Goal: Task Accomplishment & Management: Manage account settings

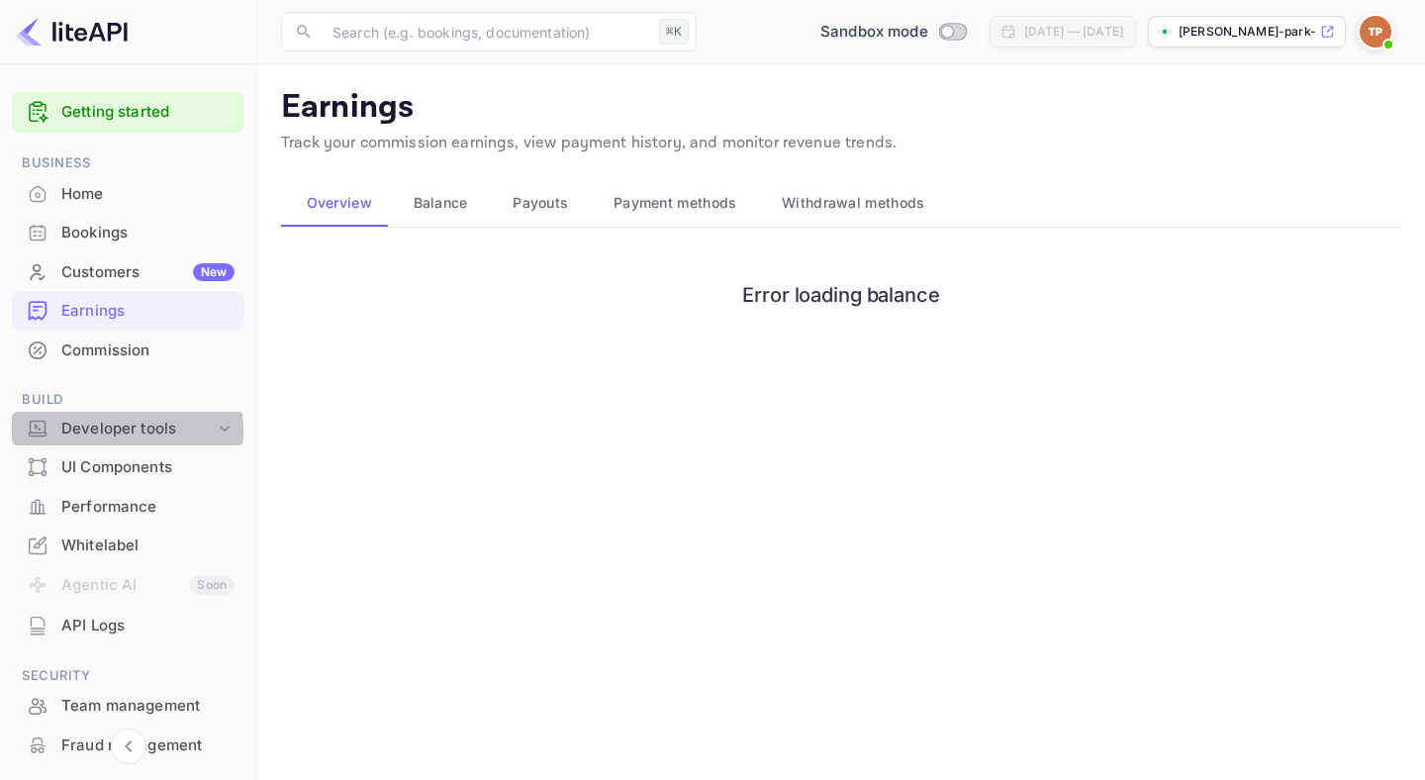
click at [112, 431] on div "Developer tools" at bounding box center [137, 429] width 153 height 23
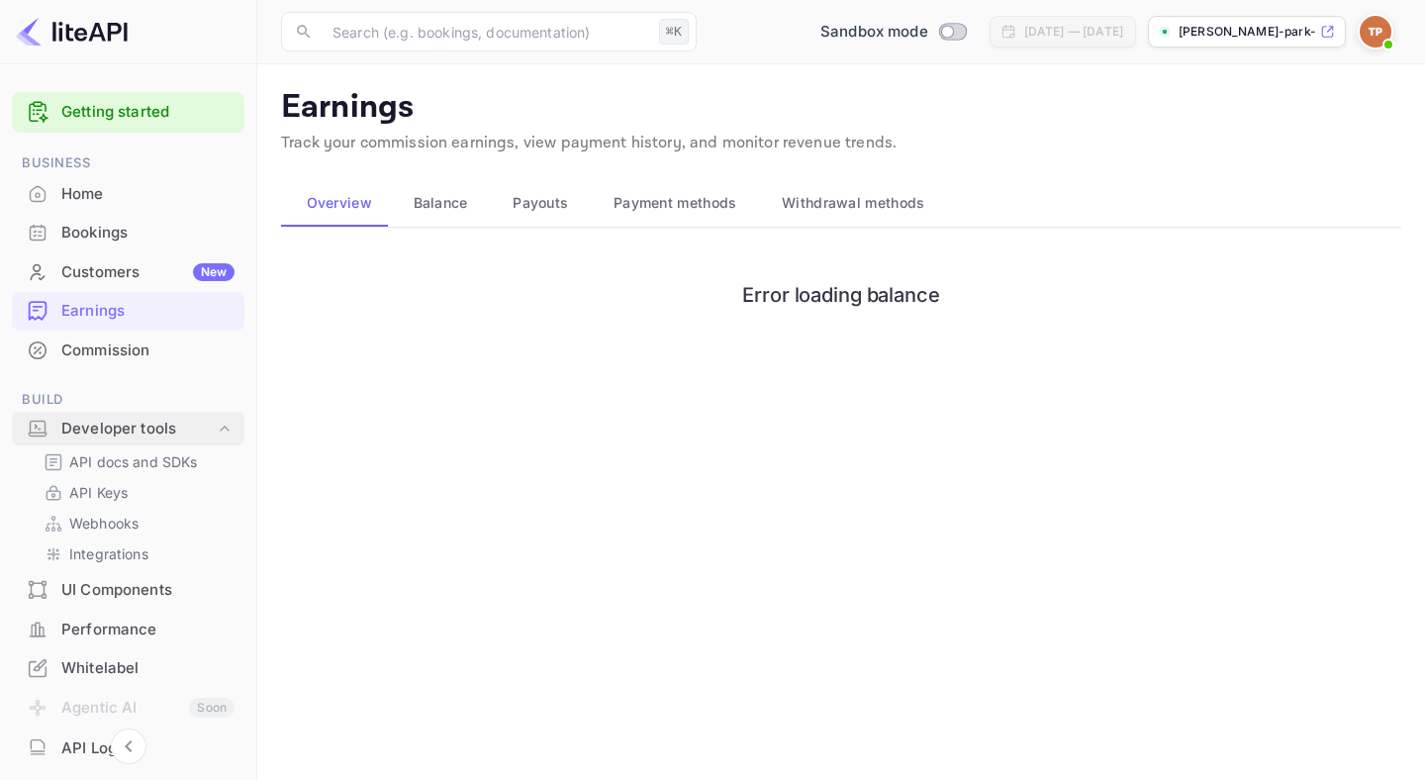
click at [112, 431] on div "Developer tools" at bounding box center [137, 429] width 153 height 23
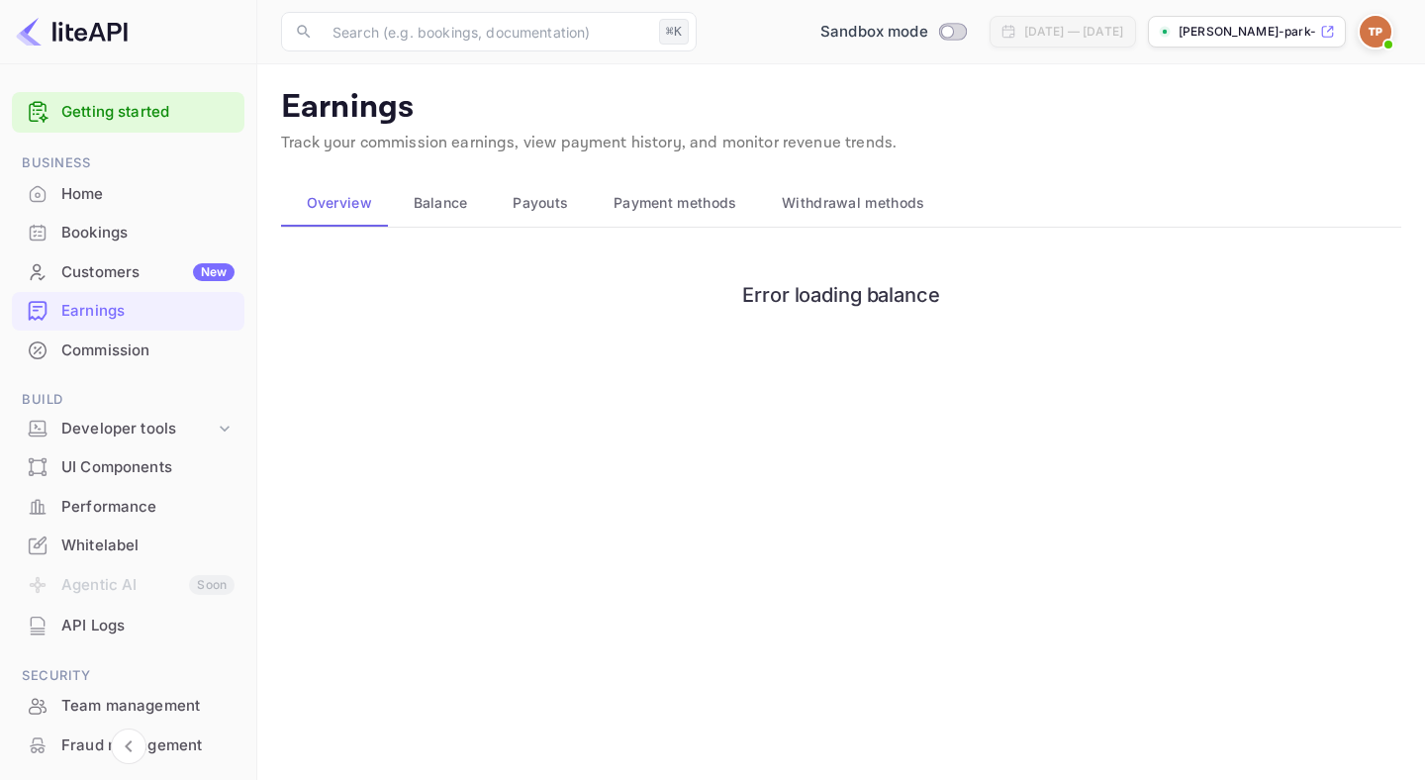
click at [155, 174] on li "Home" at bounding box center [128, 194] width 233 height 40
click at [153, 180] on div "Home" at bounding box center [128, 194] width 233 height 39
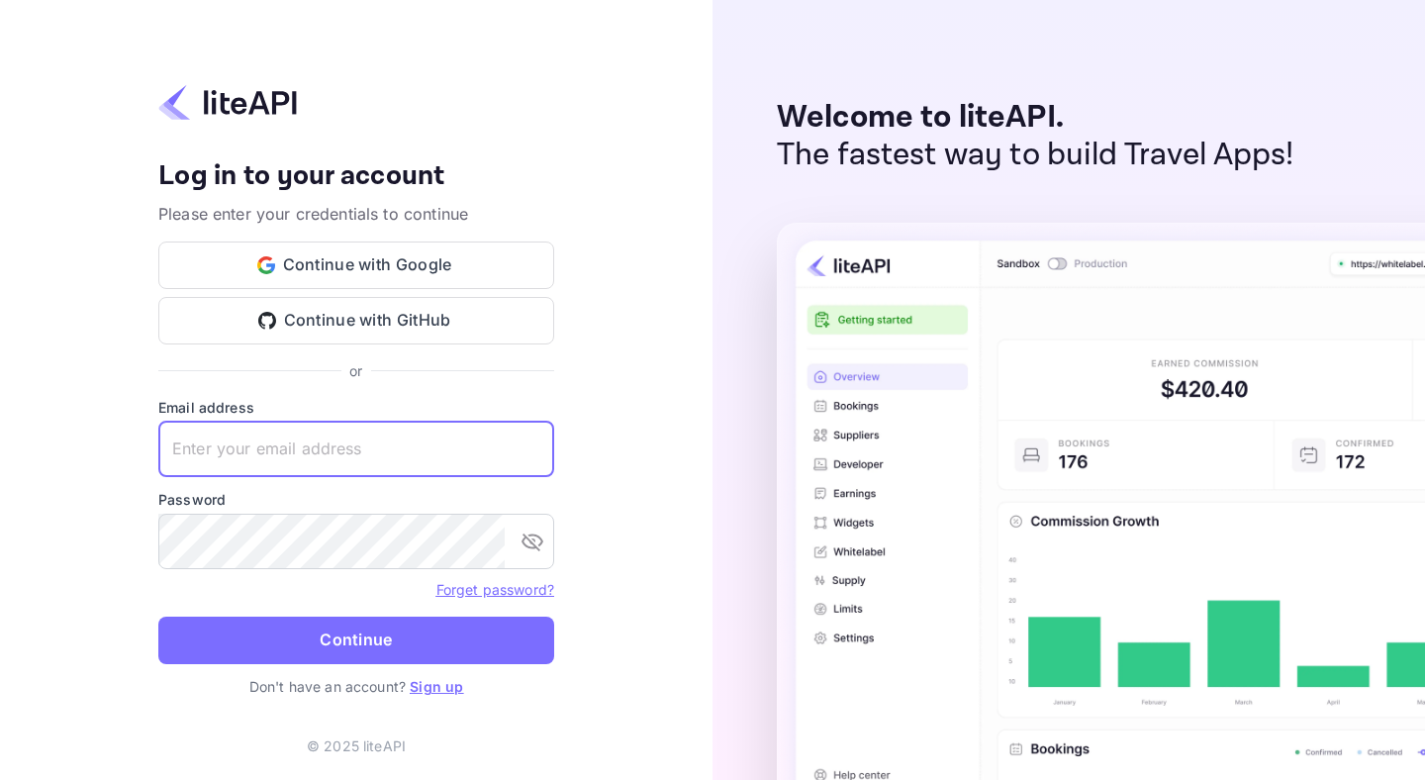
click at [303, 458] on input "text" at bounding box center [356, 449] width 396 height 55
type input "tim@parkailabs.com"
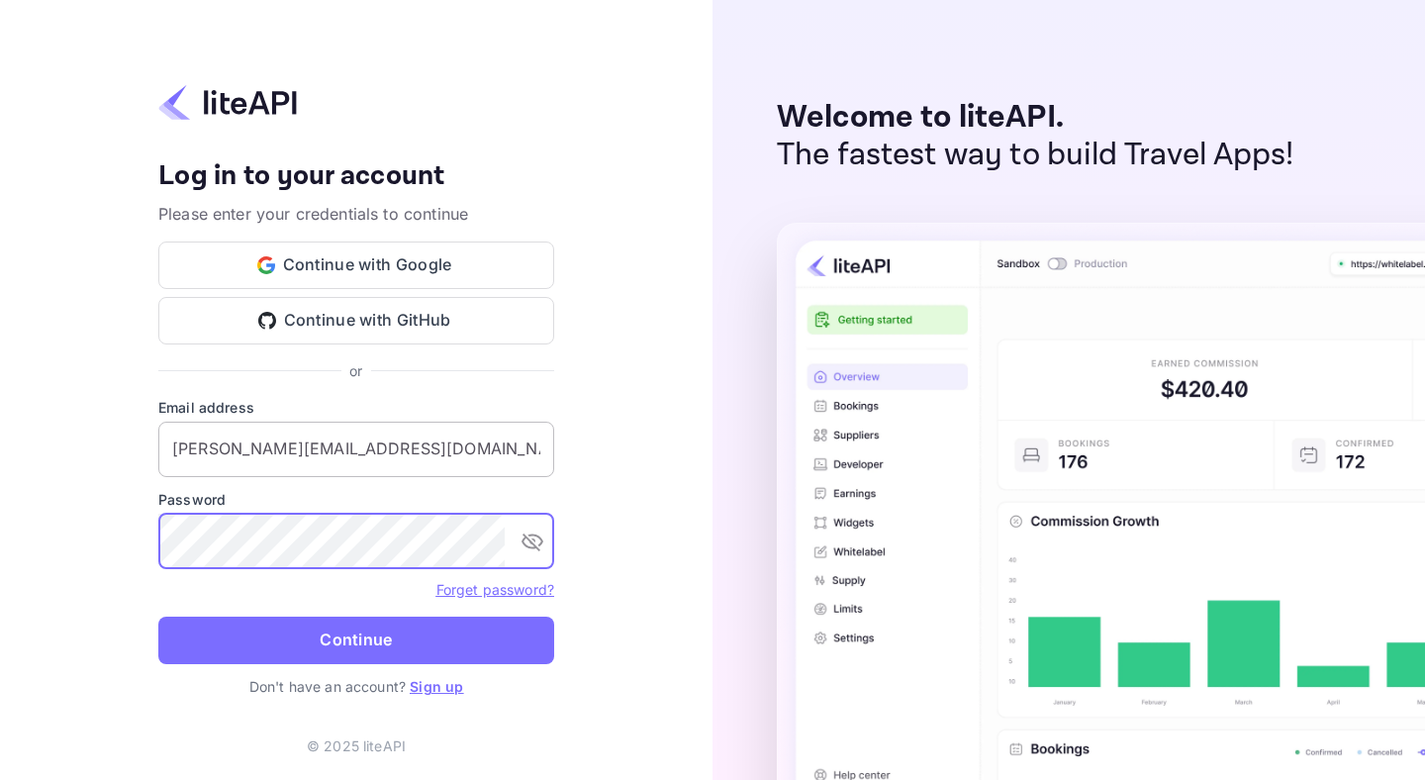
click at [158, 617] on button "Continue" at bounding box center [356, 641] width 396 height 48
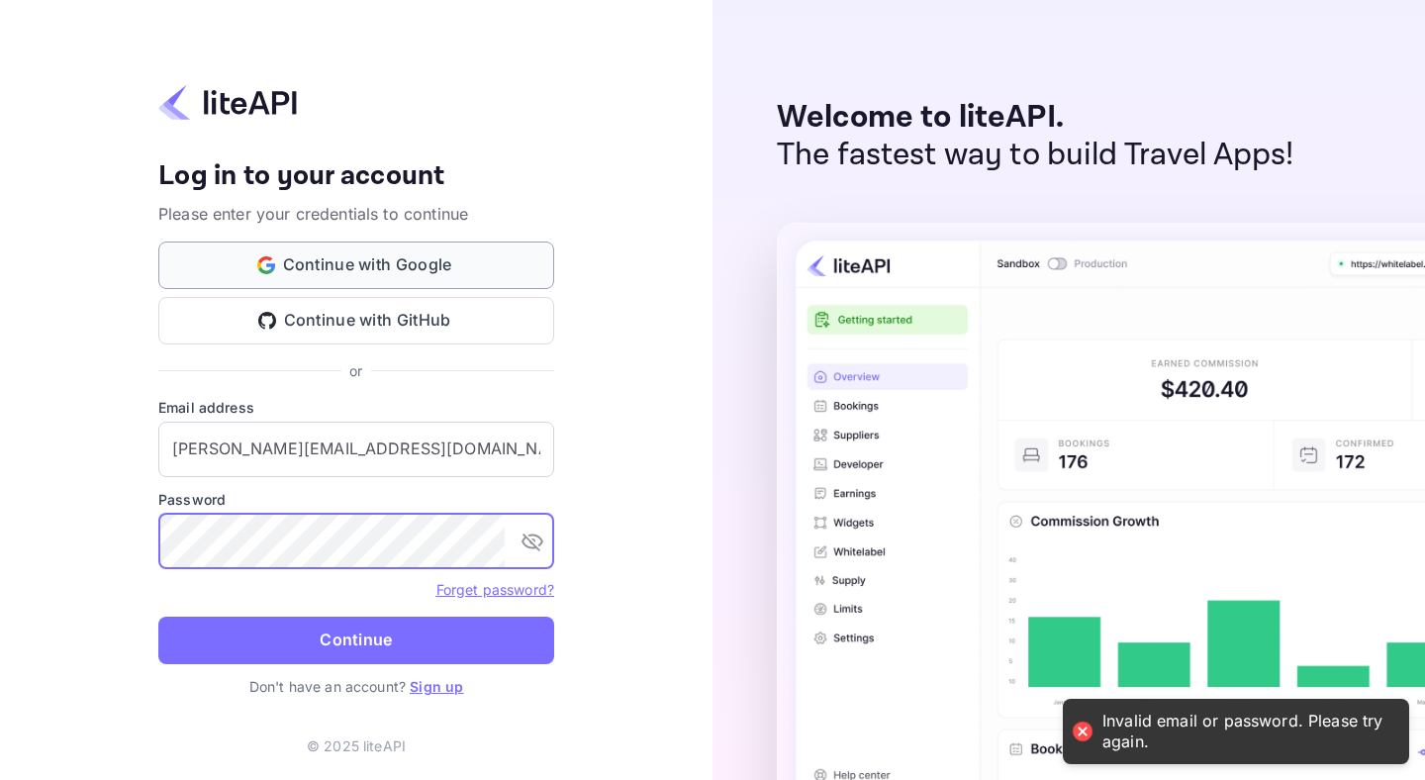
click at [374, 271] on button "Continue with Google" at bounding box center [356, 265] width 396 height 48
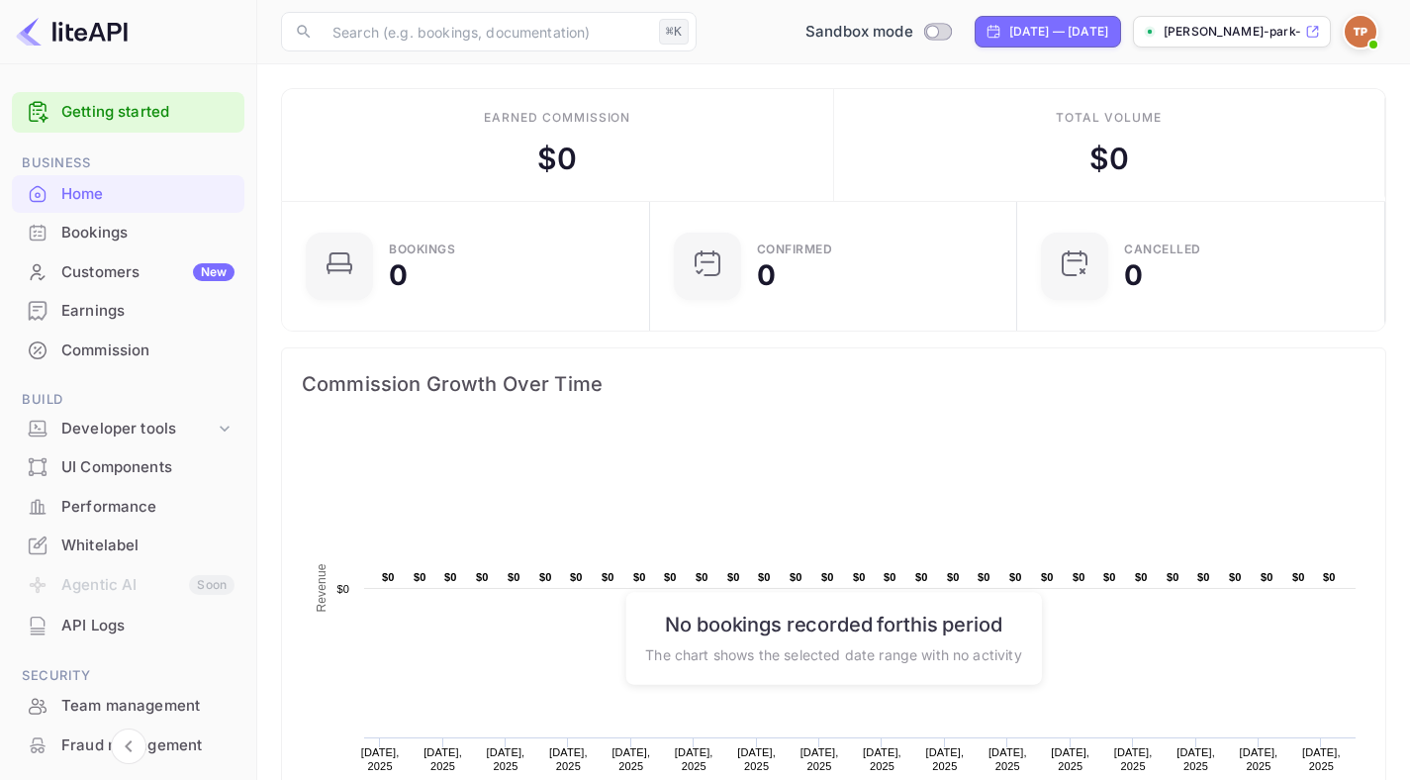
click at [1369, 37] on span at bounding box center [1374, 45] width 20 height 20
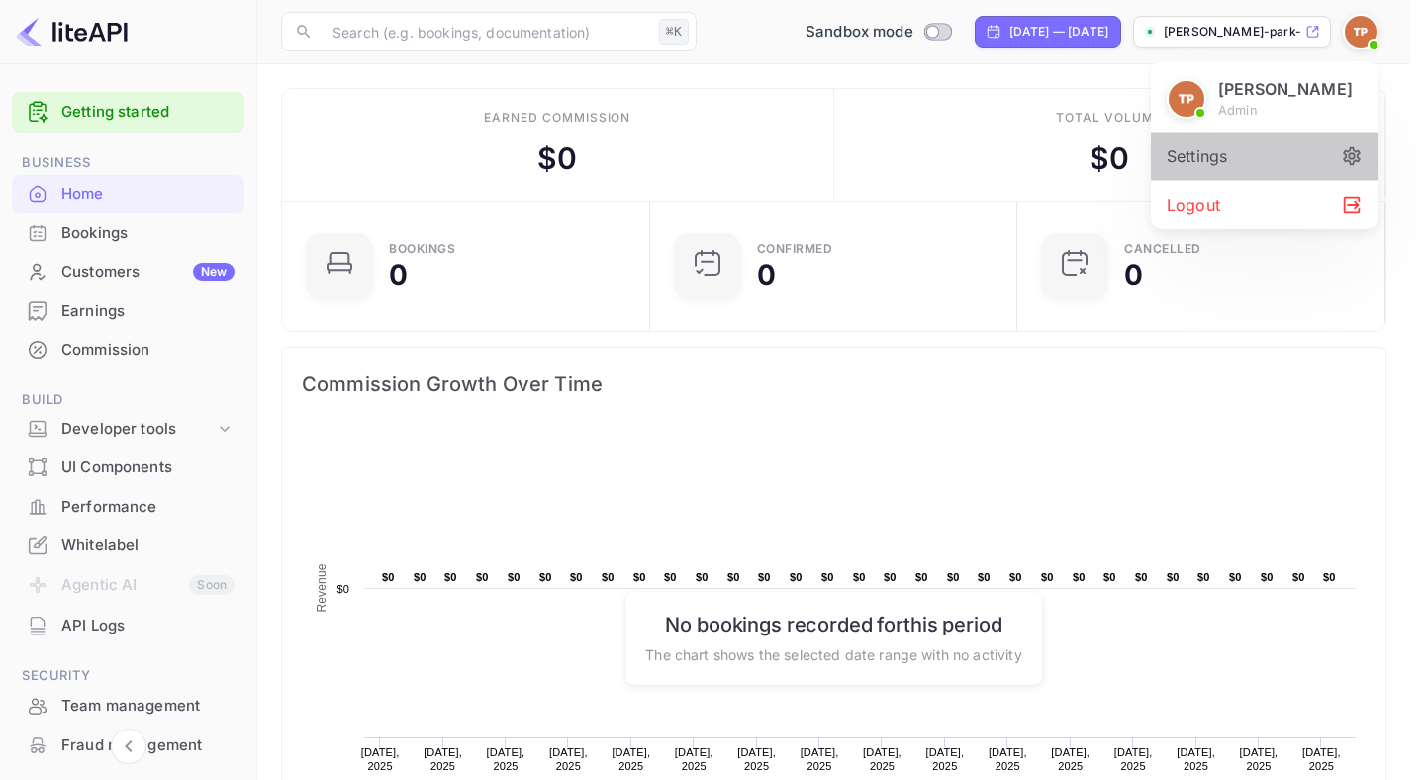
click at [1310, 151] on div "Settings" at bounding box center [1265, 157] width 228 height 48
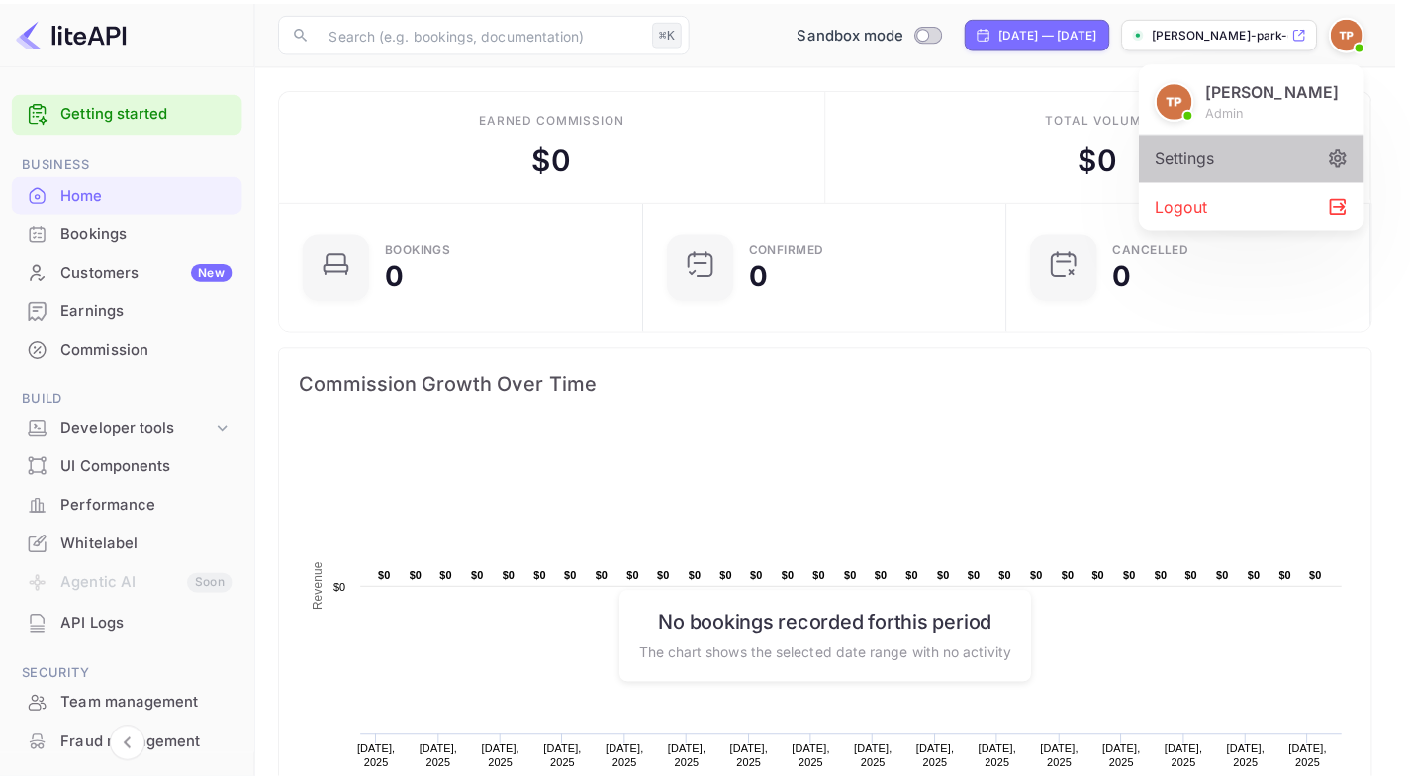
scroll to position [16, 16]
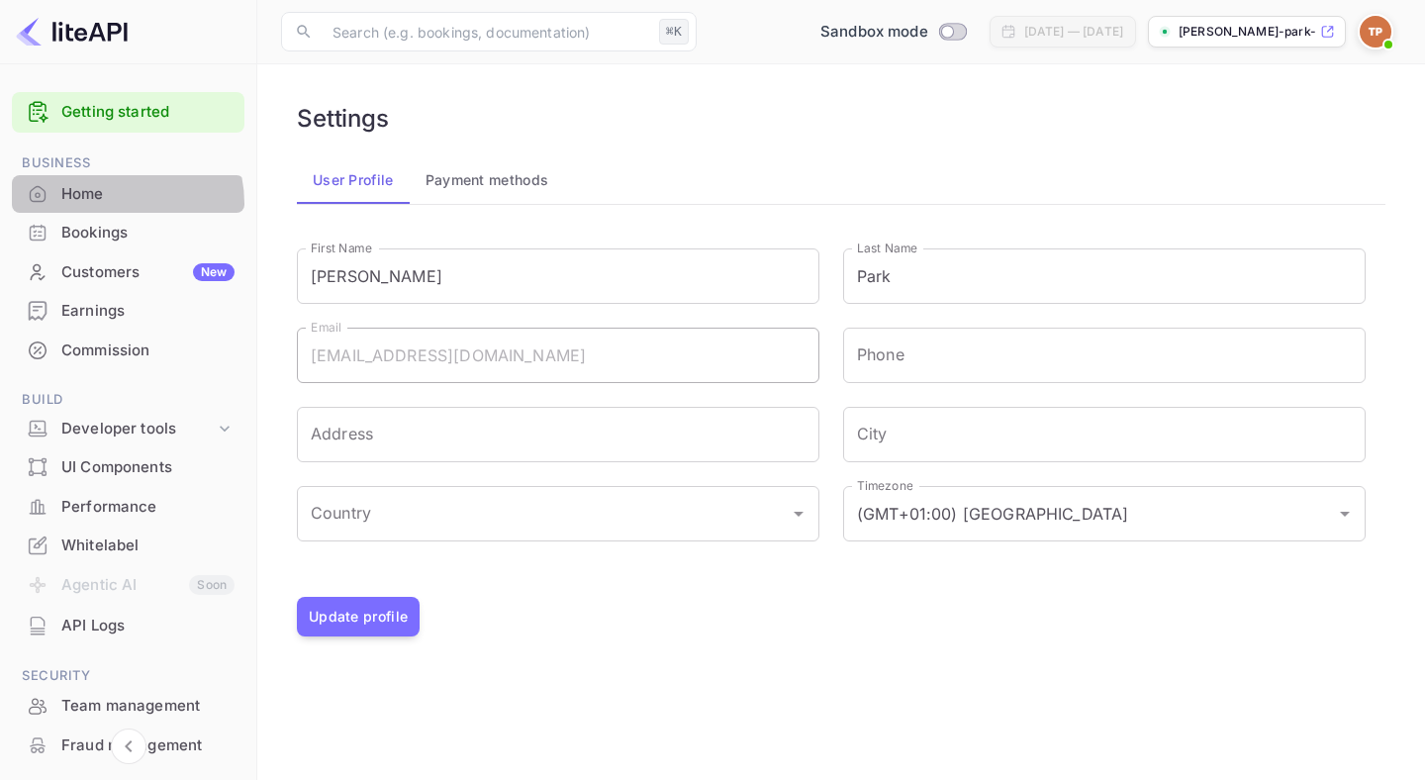
click at [102, 205] on div "Home" at bounding box center [128, 194] width 233 height 39
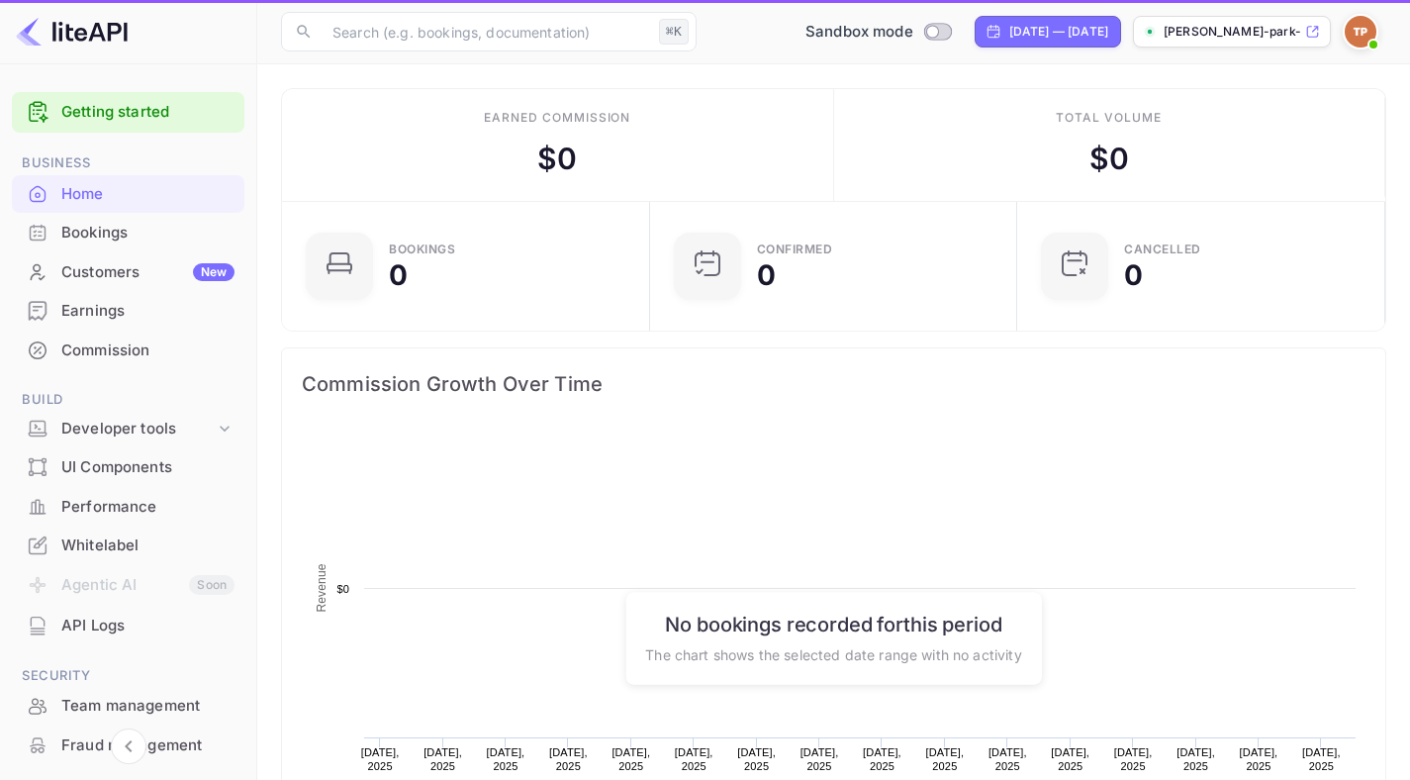
scroll to position [307, 341]
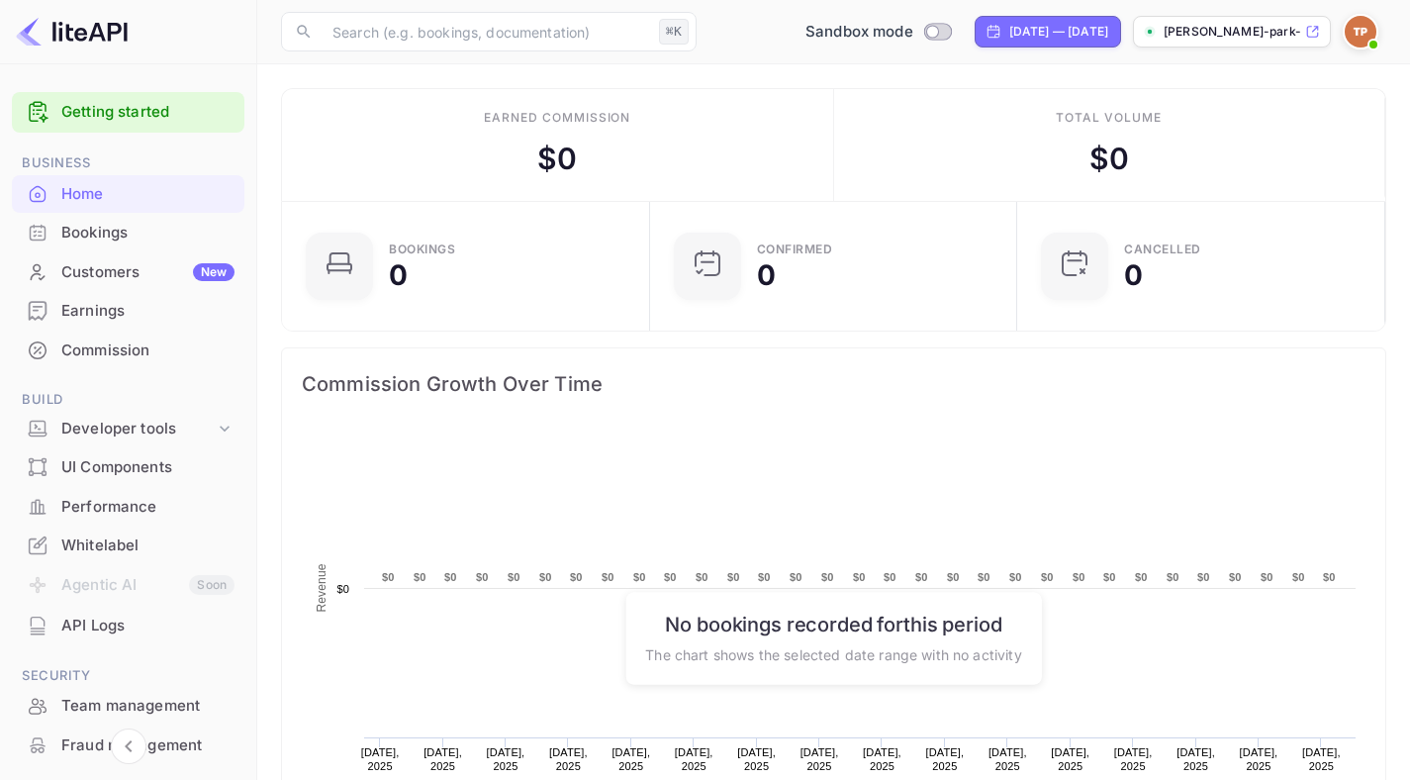
click at [101, 235] on div "Bookings" at bounding box center [147, 233] width 173 height 23
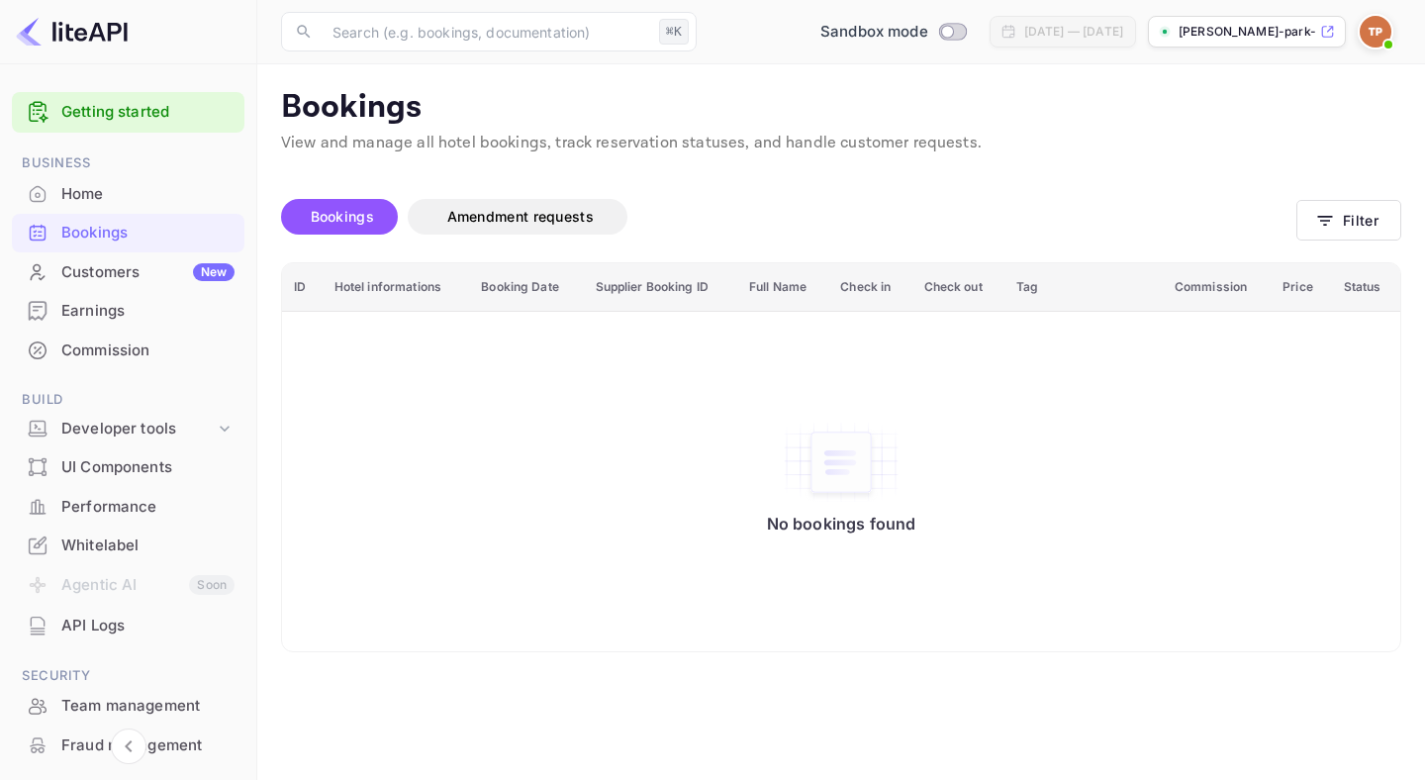
click at [111, 286] on div "Customers New" at bounding box center [128, 272] width 233 height 39
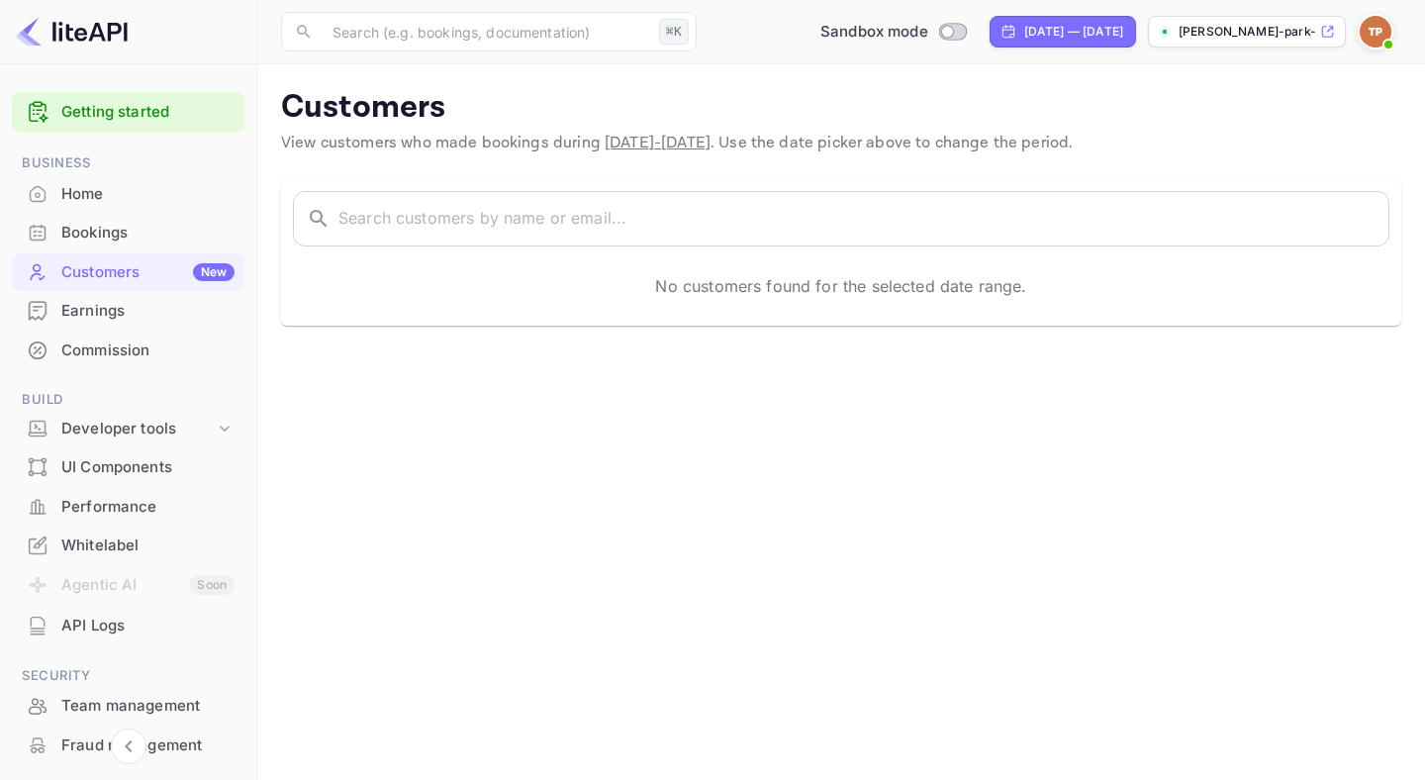
click at [116, 313] on div "Earnings" at bounding box center [147, 311] width 173 height 23
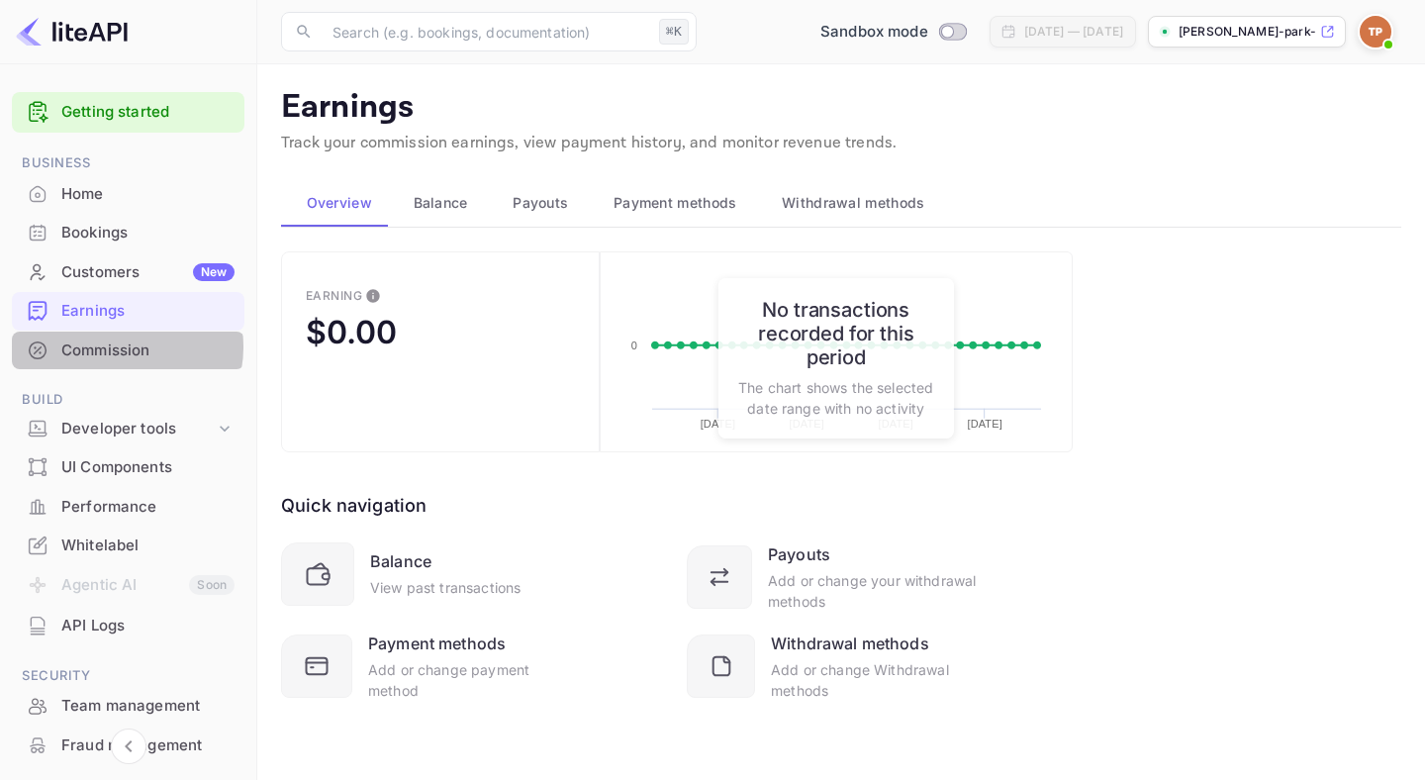
click at [123, 347] on div "Commission" at bounding box center [147, 350] width 173 height 23
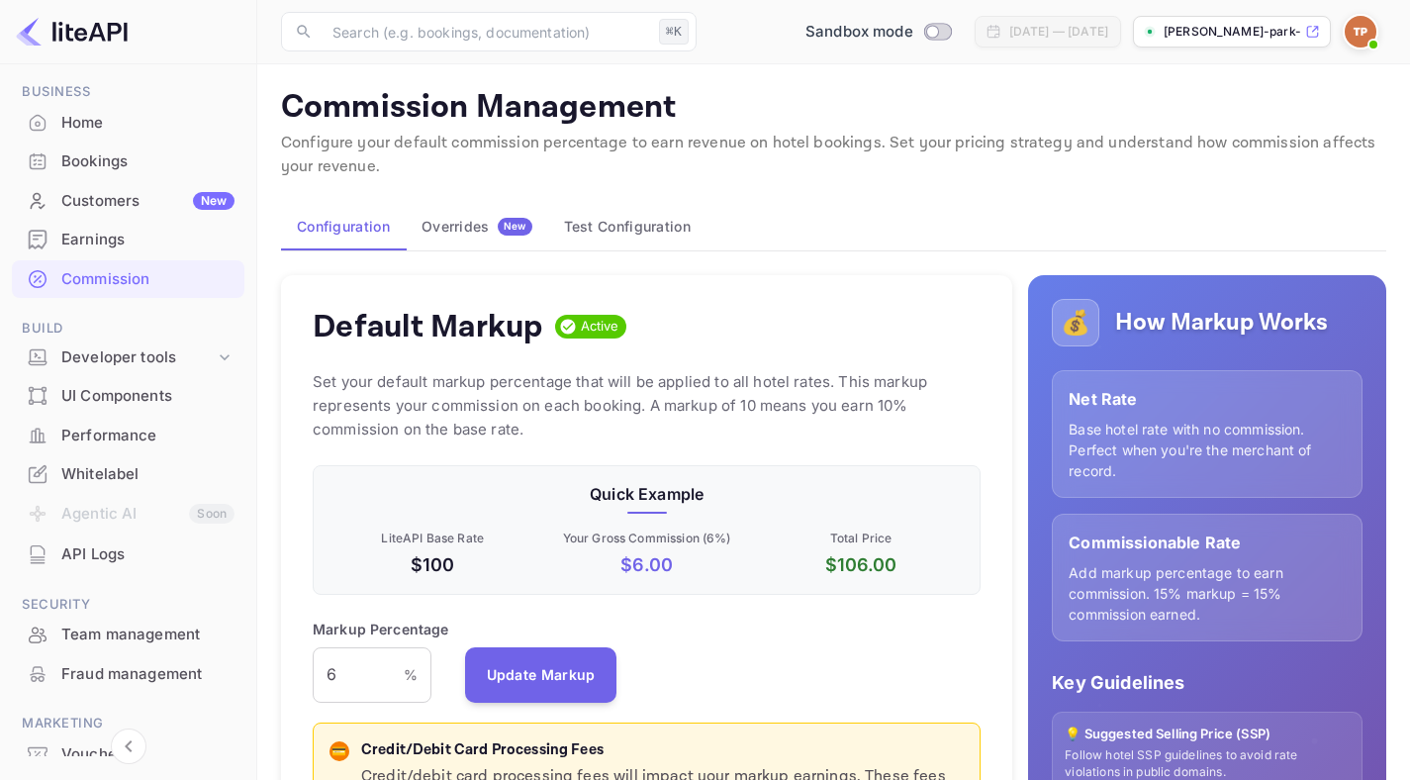
scroll to position [161, 0]
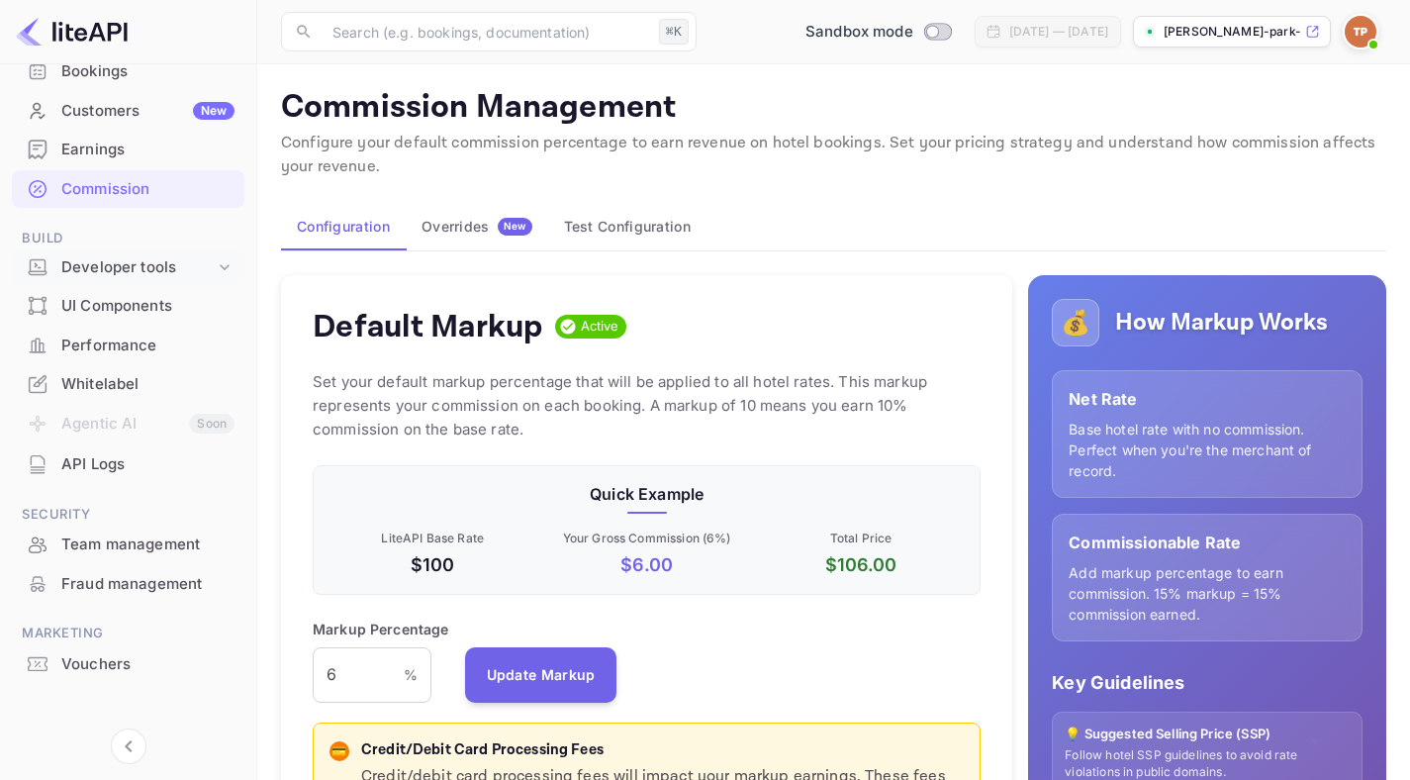
click at [156, 282] on div "Developer tools" at bounding box center [128, 267] width 233 height 35
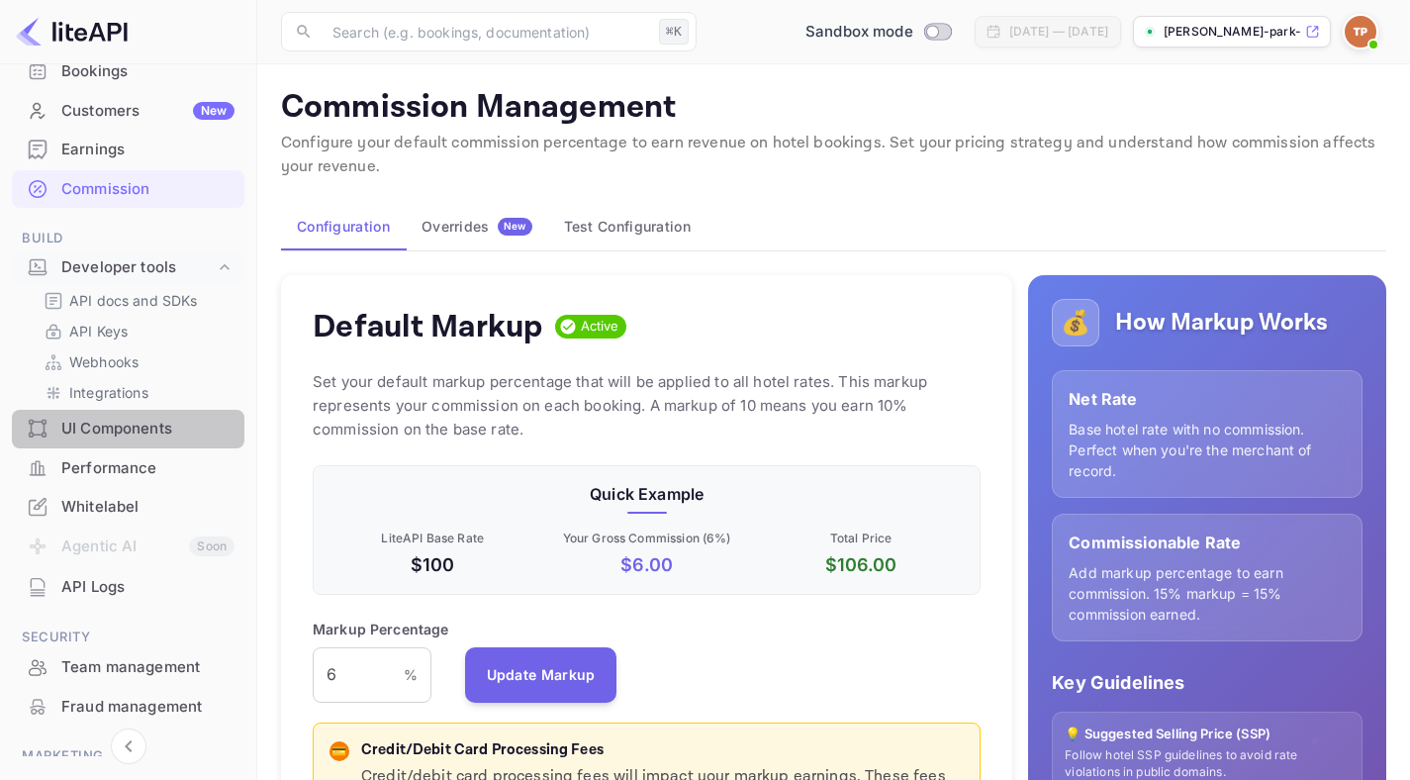
click at [149, 443] on div "UI Components" at bounding box center [128, 429] width 233 height 39
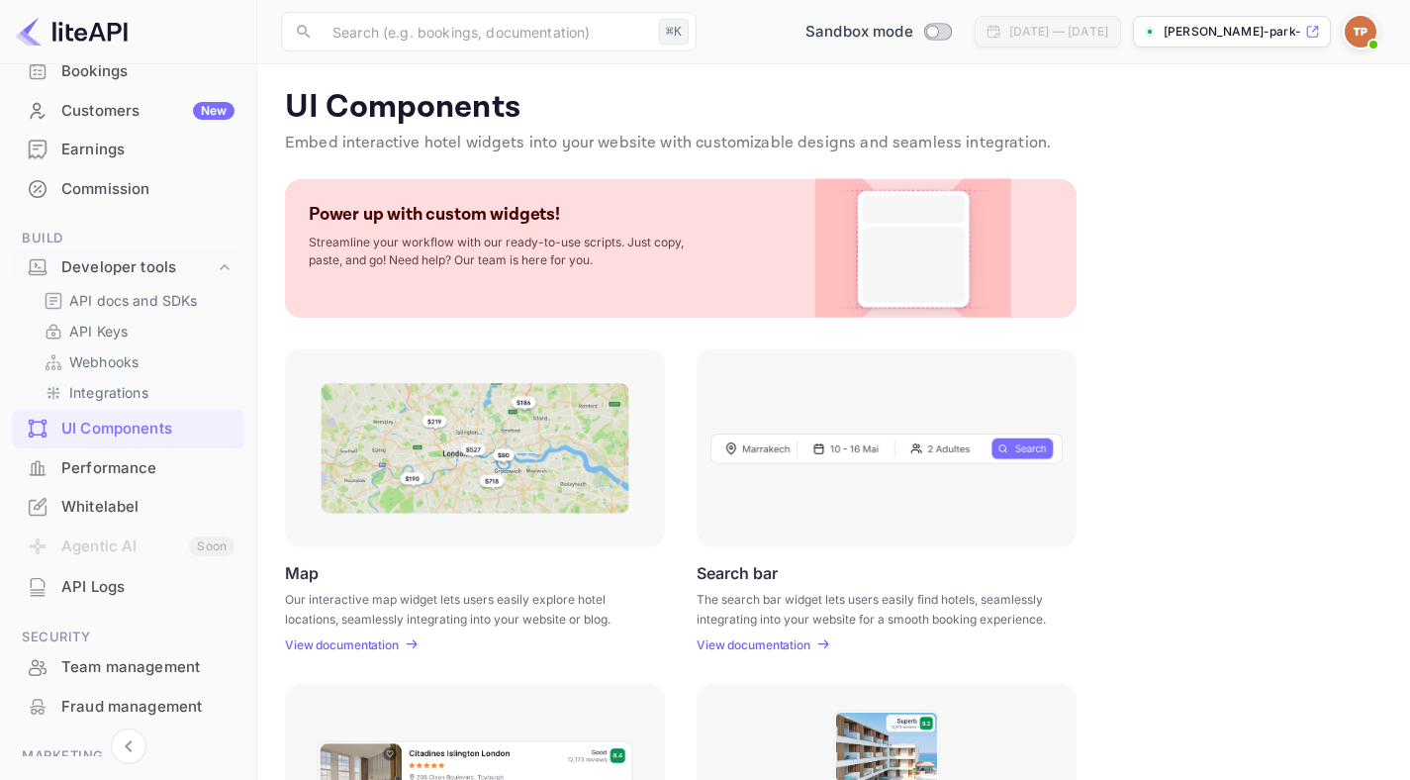
click at [150, 423] on div "UI Components" at bounding box center [147, 429] width 173 height 23
click at [141, 507] on div "Whitelabel" at bounding box center [147, 507] width 173 height 23
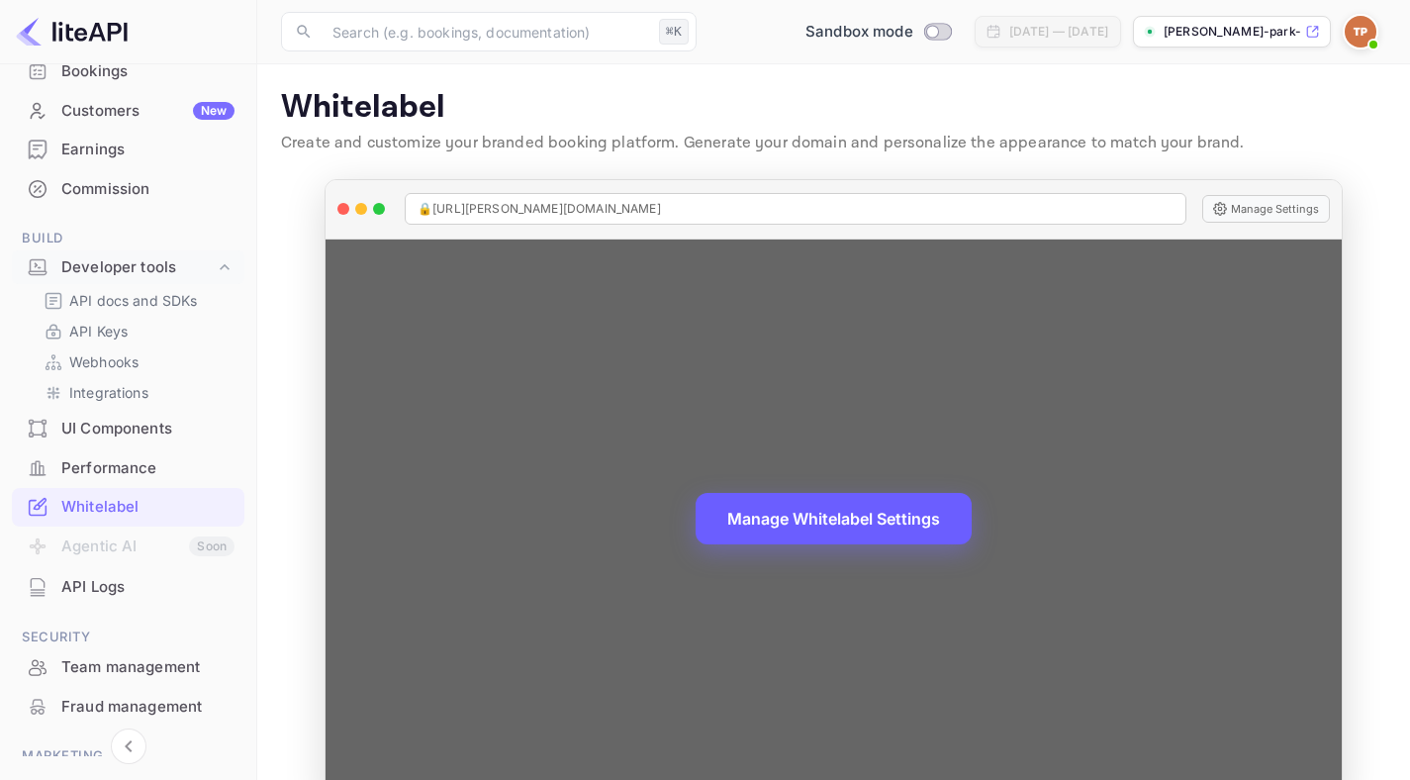
click at [784, 522] on button "Manage Whitelabel Settings" at bounding box center [834, 518] width 276 height 51
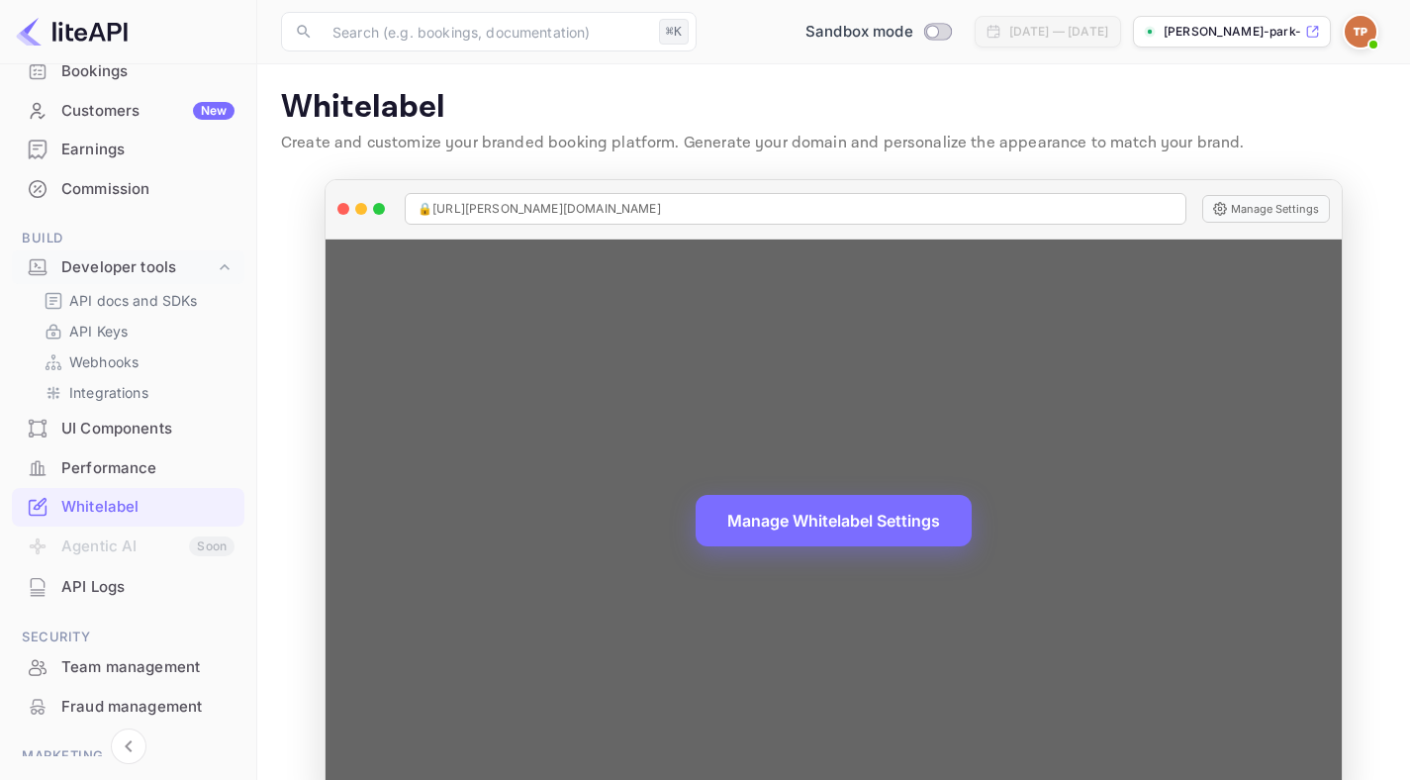
scroll to position [29, 0]
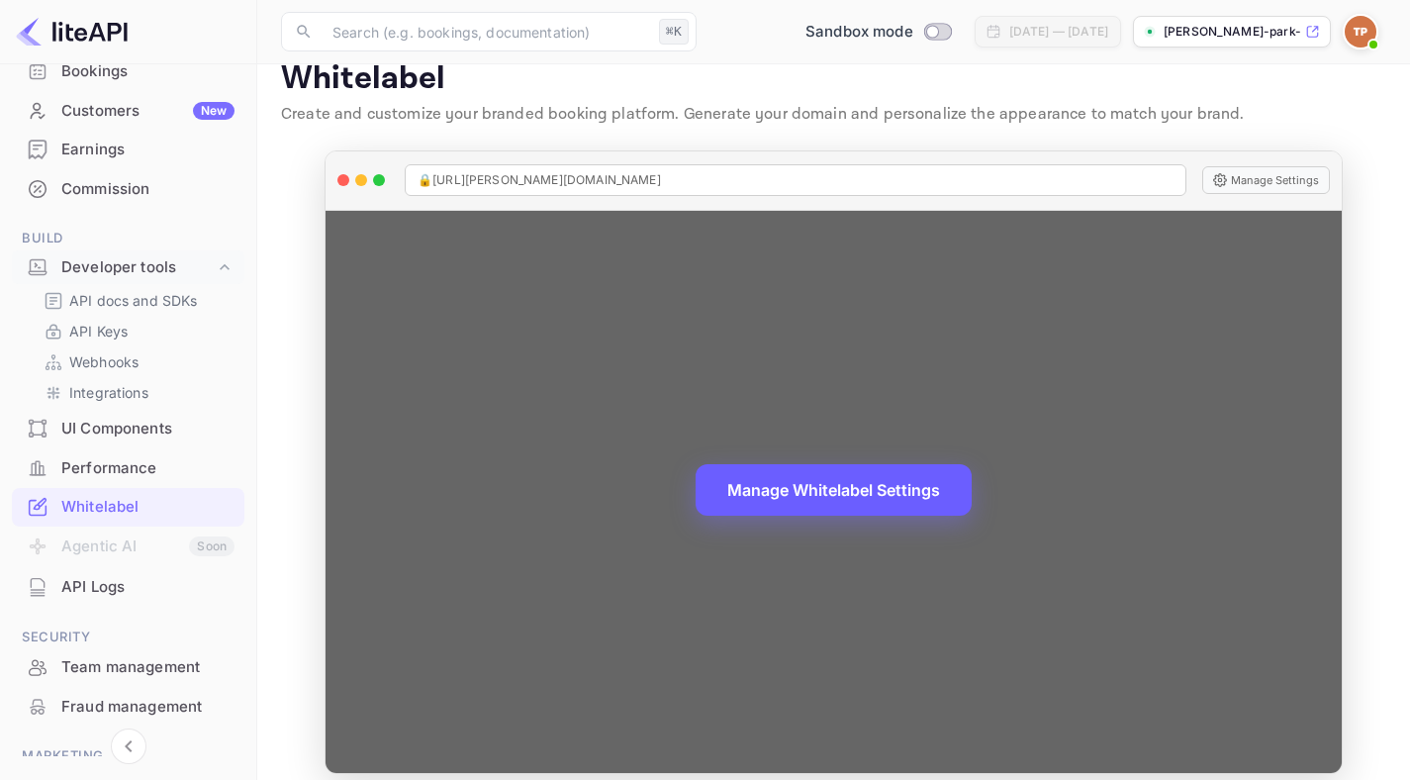
click at [884, 500] on button "Manage Whitelabel Settings" at bounding box center [834, 489] width 276 height 51
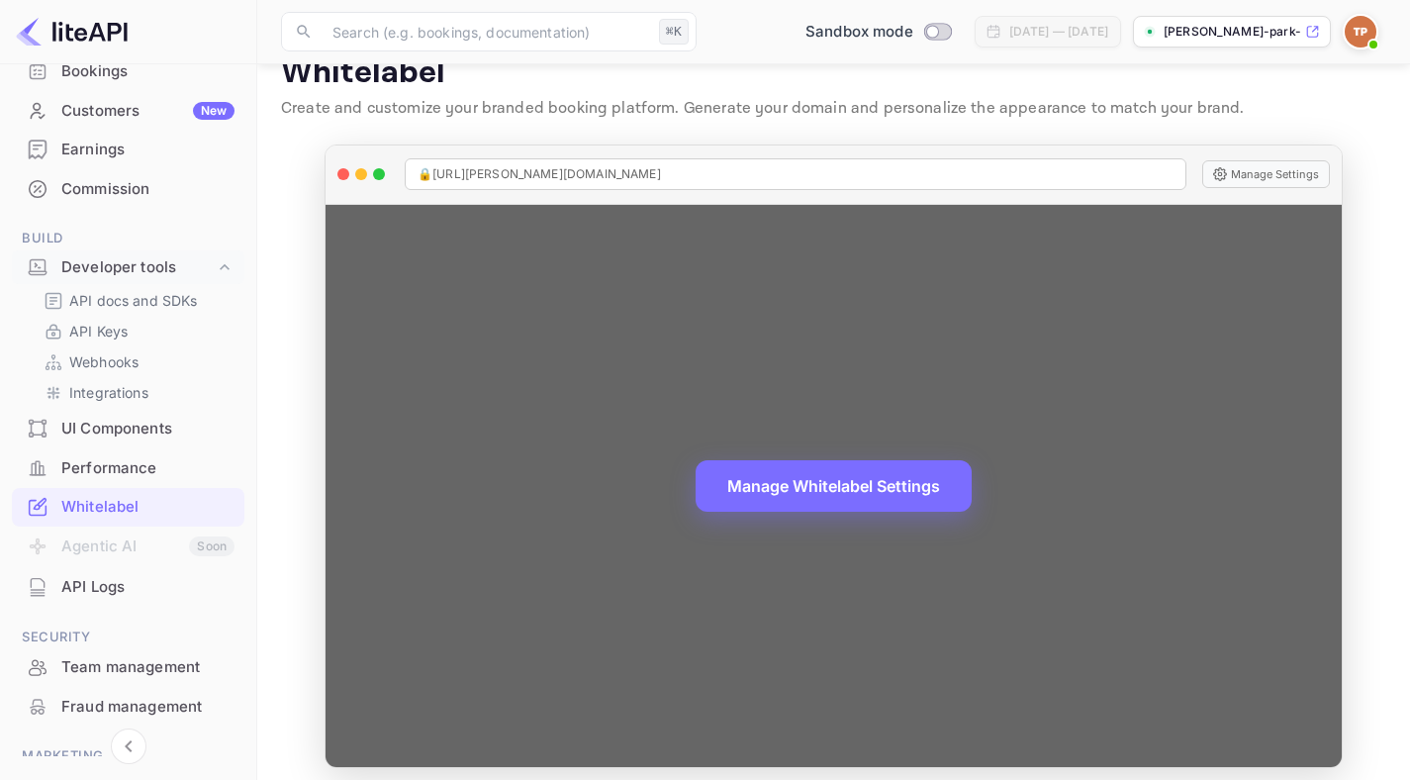
scroll to position [47, 0]
